Goal: Task Accomplishment & Management: Use online tool/utility

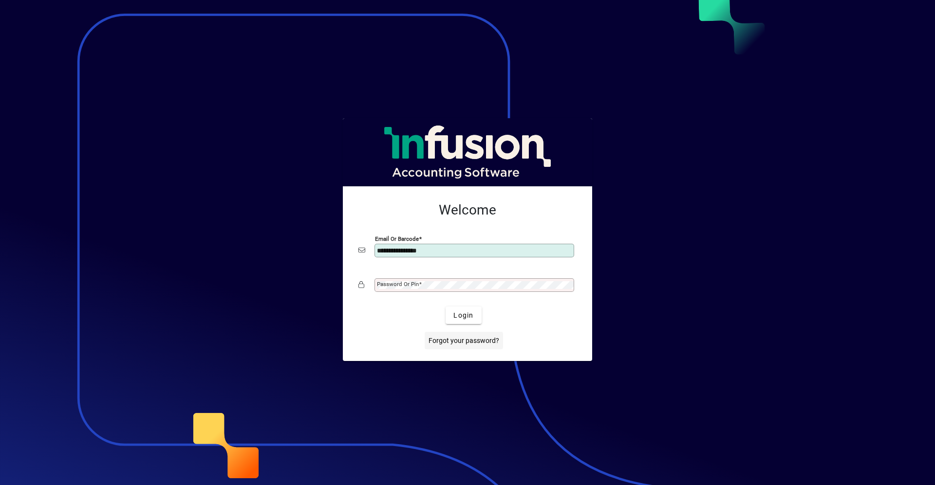
type input "**********"
click at [445, 307] on button "Login" at bounding box center [463, 316] width 36 height 18
